Goal: Transaction & Acquisition: Obtain resource

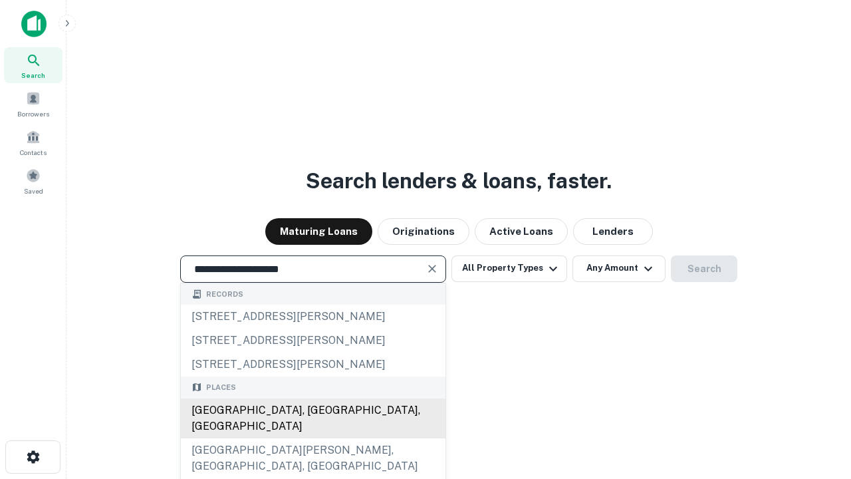
click at [313, 438] on div "Santa Monica, CA, USA" at bounding box center [313, 418] width 265 height 40
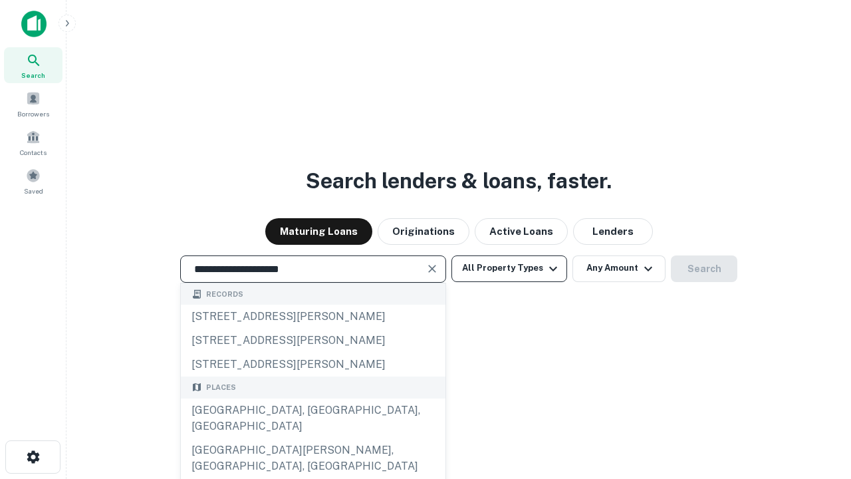
type input "**********"
click at [510, 268] on button "All Property Types" at bounding box center [510, 268] width 116 height 27
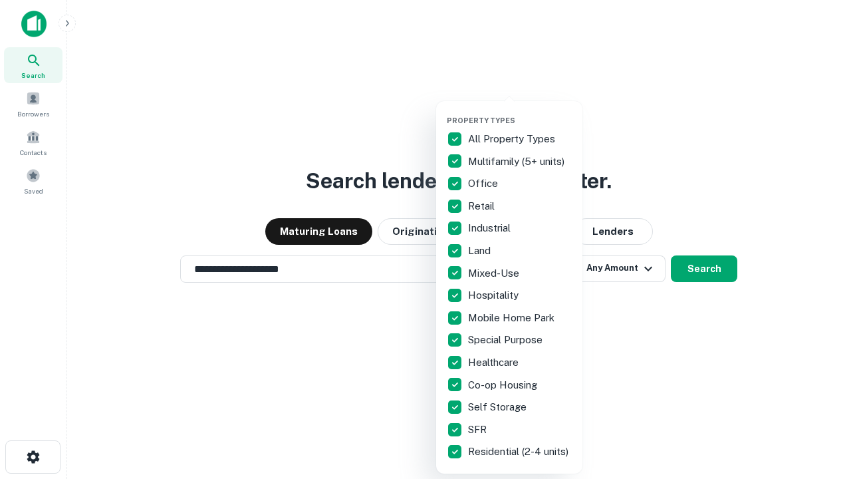
click at [520, 112] on button "button" at bounding box center [520, 112] width 146 height 1
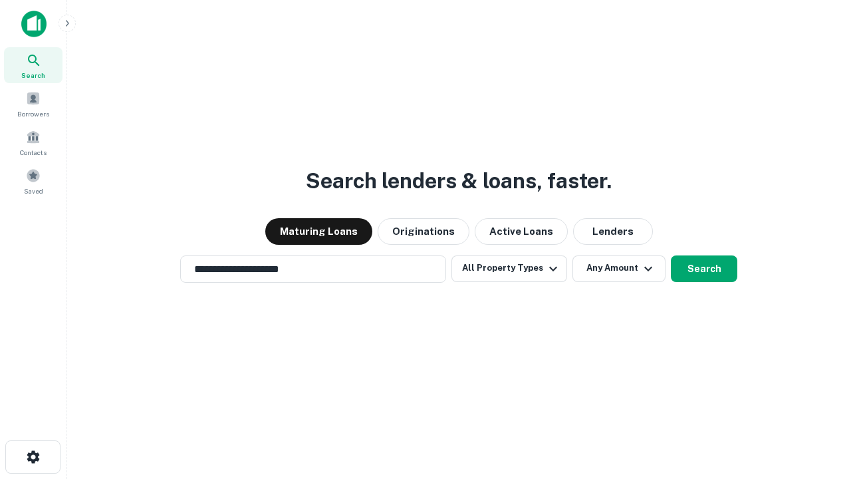
scroll to position [8, 160]
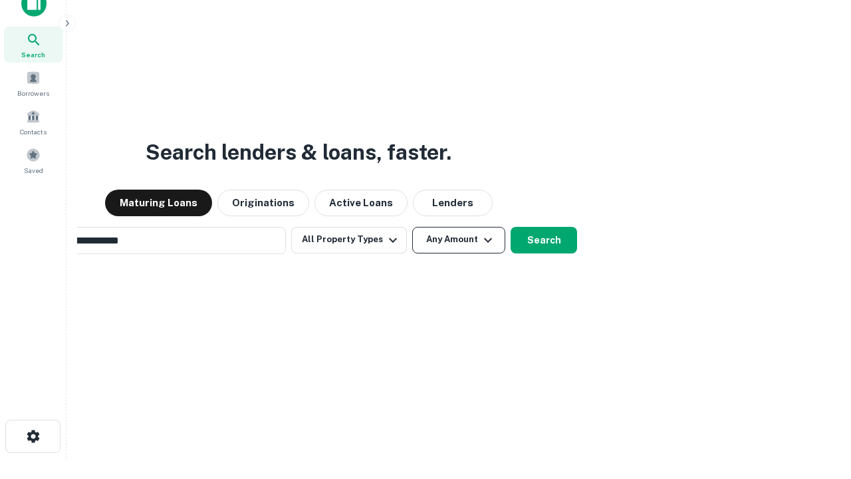
click at [412, 227] on button "Any Amount" at bounding box center [458, 240] width 93 height 27
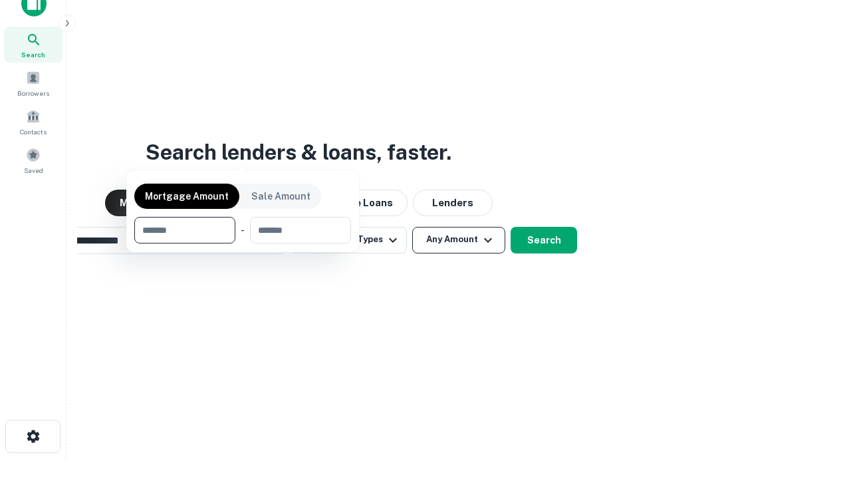
scroll to position [21, 0]
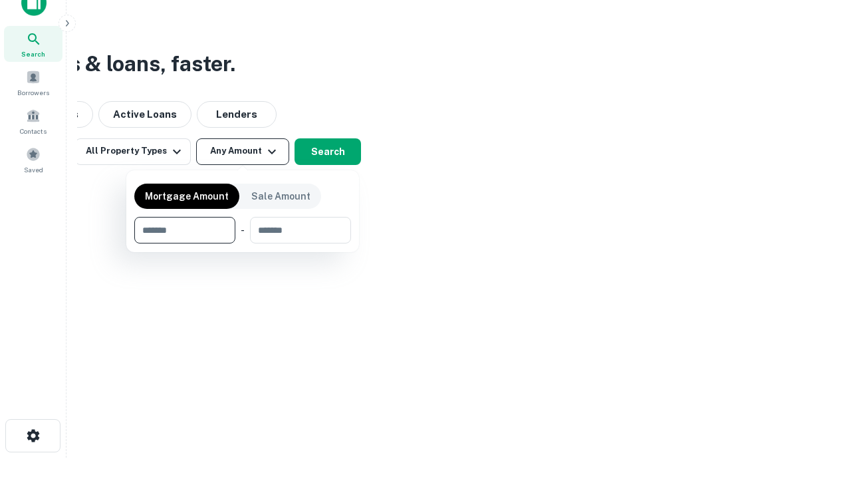
type input "*******"
click at [243, 243] on button "button" at bounding box center [242, 243] width 217 height 1
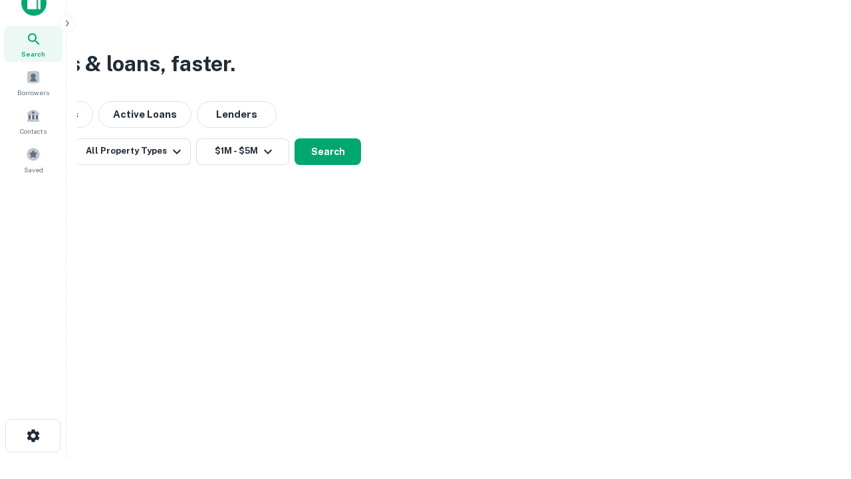
scroll to position [21, 0]
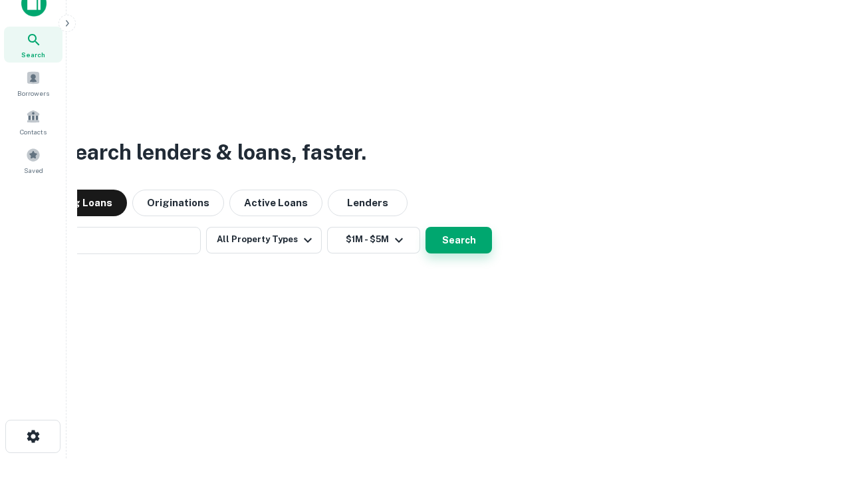
click at [426, 227] on button "Search" at bounding box center [459, 240] width 67 height 27
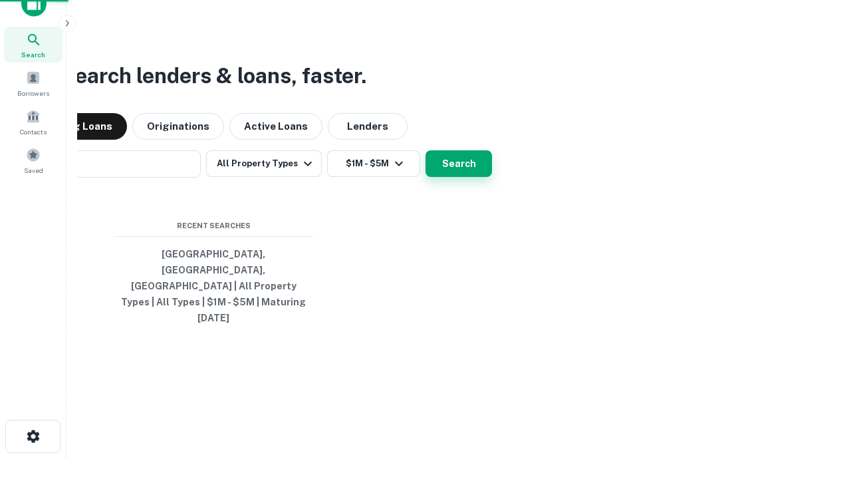
scroll to position [21, 0]
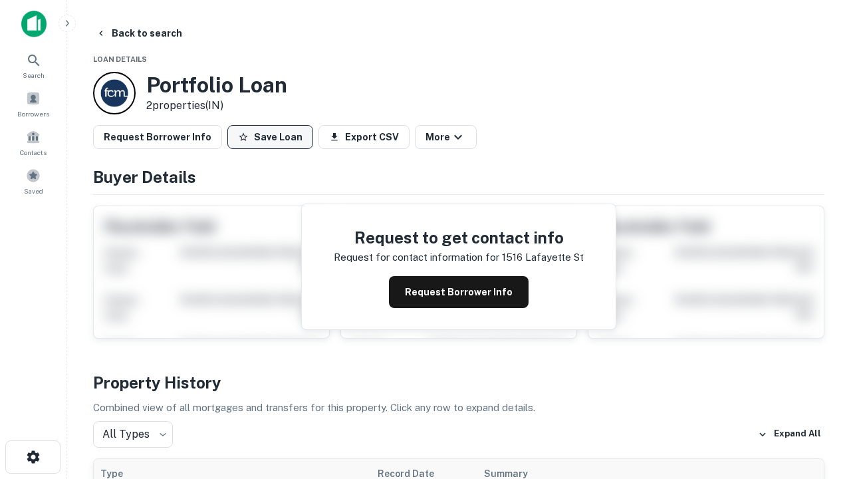
click at [270, 137] on button "Save Loan" at bounding box center [271, 137] width 86 height 24
click at [273, 137] on button "Loan Saved" at bounding box center [274, 137] width 92 height 24
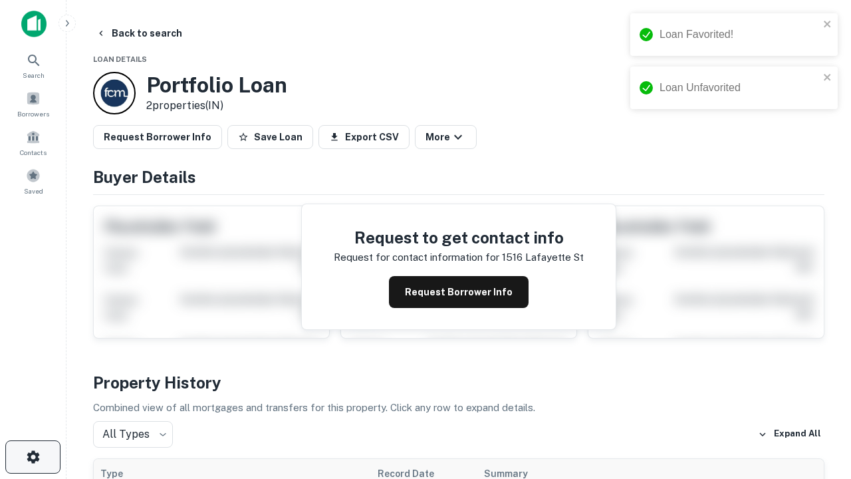
click at [33, 457] on icon "button" at bounding box center [33, 457] width 16 height 16
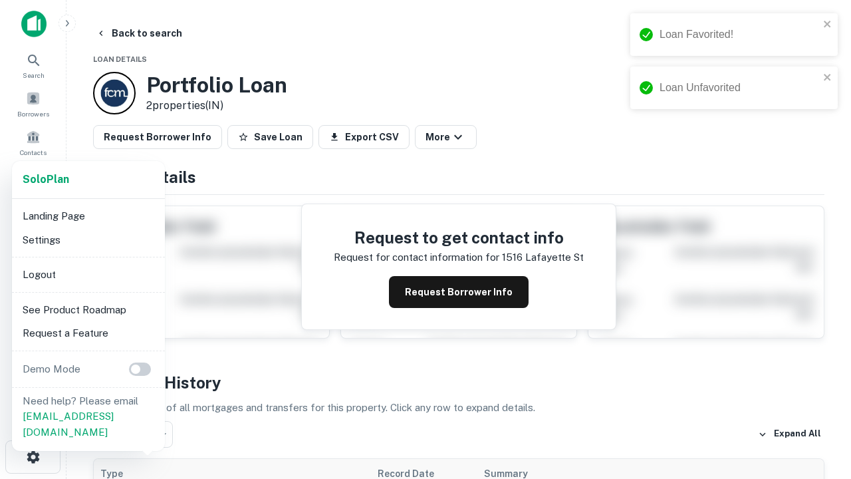
click at [88, 274] on li "Logout" at bounding box center [88, 275] width 142 height 24
